Goal: Information Seeking & Learning: Understand process/instructions

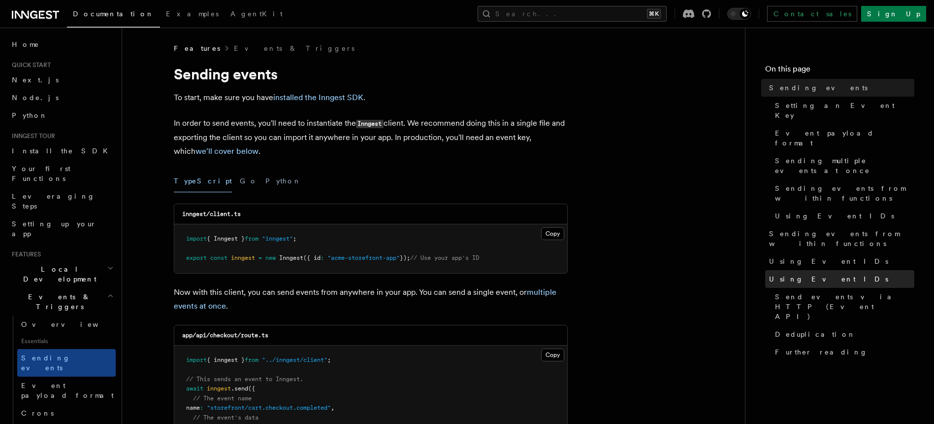
click at [789, 274] on span "Using Event IDs" at bounding box center [828, 279] width 119 height 10
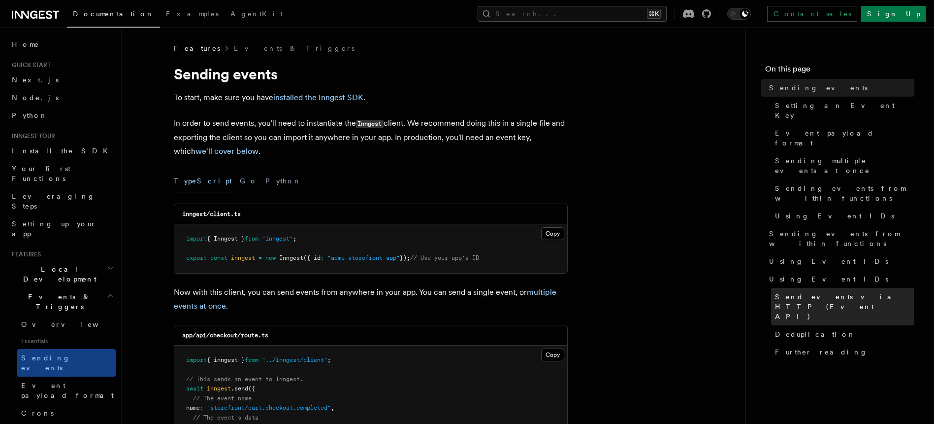
click at [791, 292] on span "Send events via HTTP (Event API)" at bounding box center [844, 307] width 139 height 30
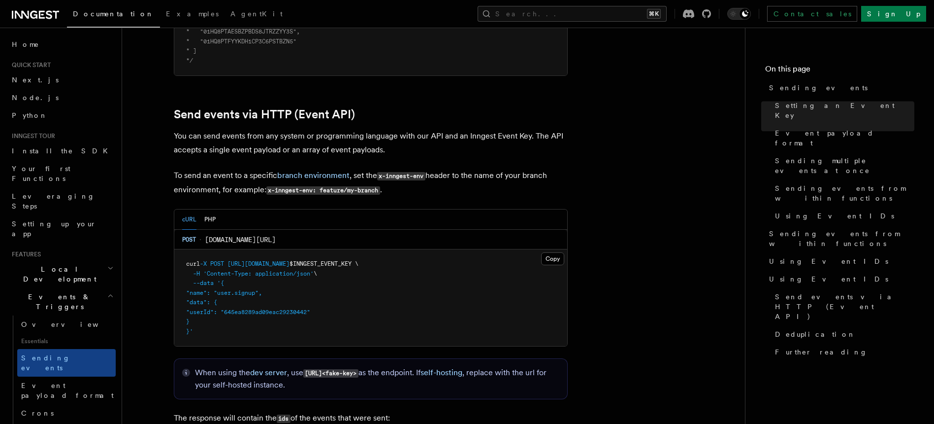
scroll to position [2036, 0]
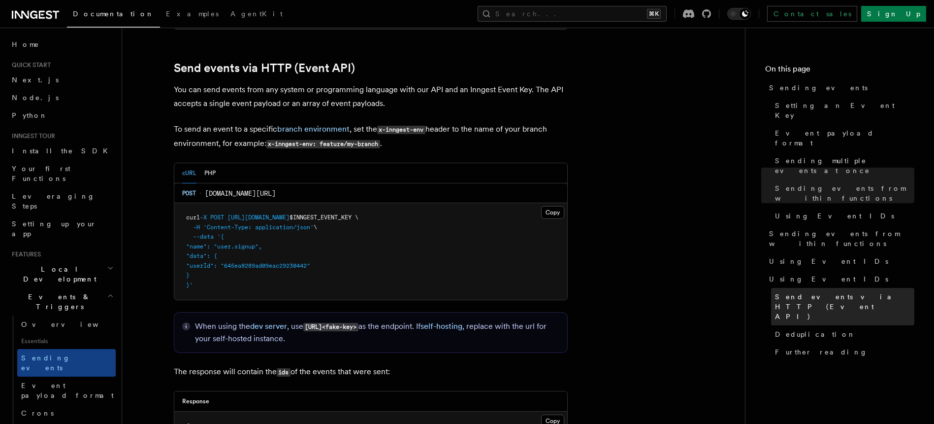
click at [782, 288] on link "Send events via HTTP (Event API)" at bounding box center [842, 306] width 143 height 37
click at [791, 292] on span "Send events via HTTP (Event API)" at bounding box center [844, 307] width 139 height 30
click at [208, 61] on link "Send events via HTTP (Event API)" at bounding box center [264, 68] width 181 height 14
click at [211, 164] on button "PHP" at bounding box center [209, 173] width 11 height 20
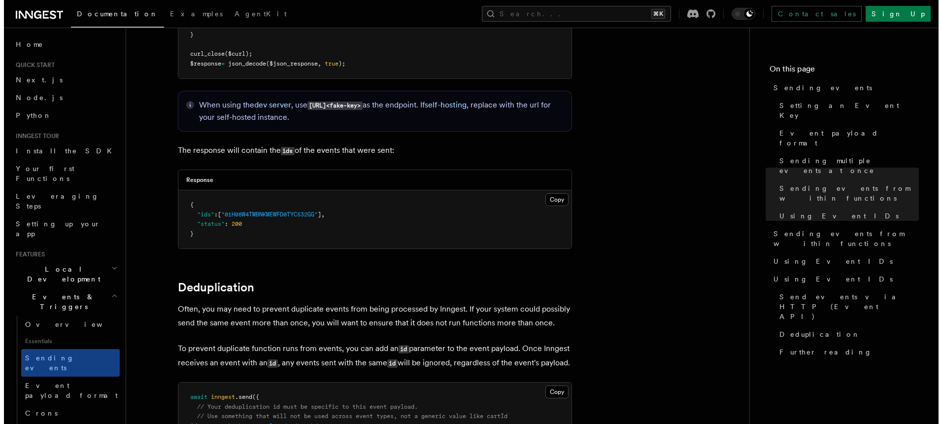
scroll to position [2437, 0]
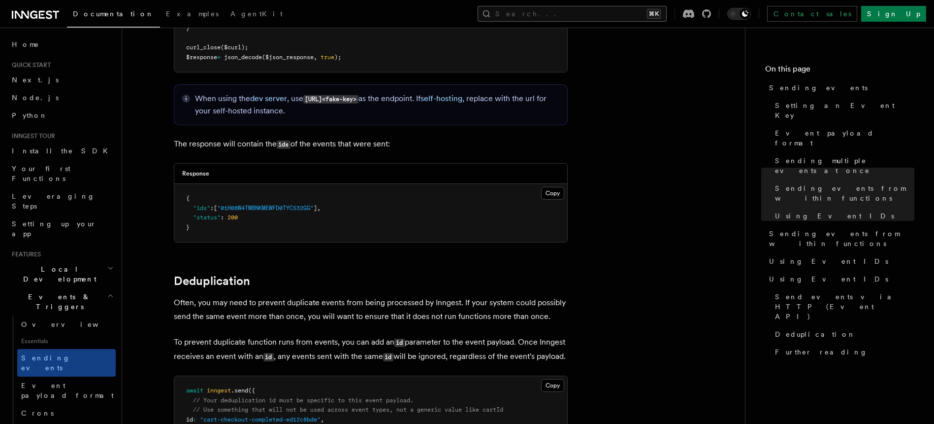
click at [631, 9] on button "Search... ⌘K" at bounding box center [572, 14] width 189 height 16
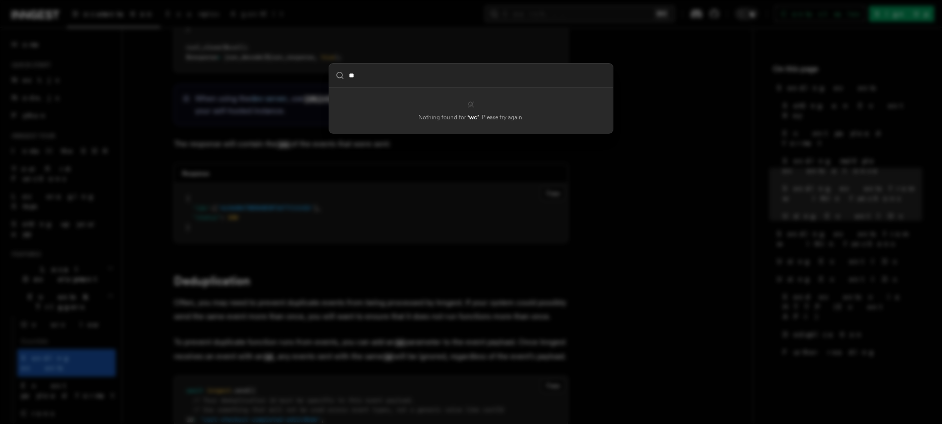
type input "*"
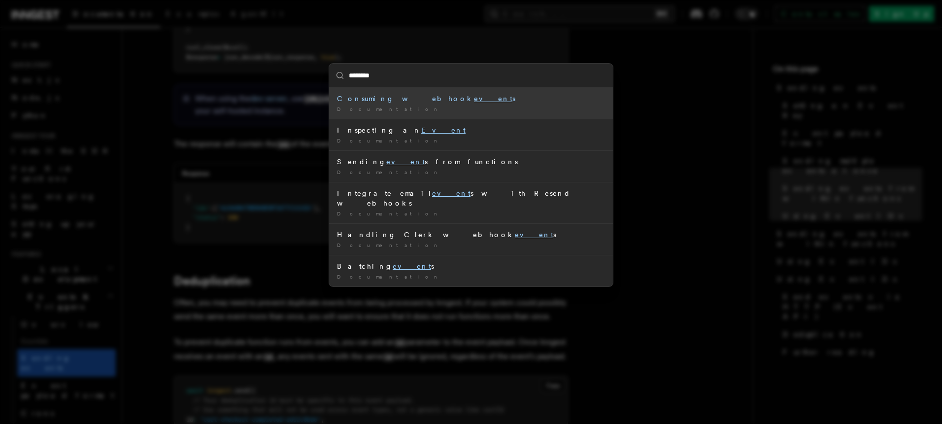
type input "*********"
